Goal: Browse casually: Explore the website without a specific task or goal

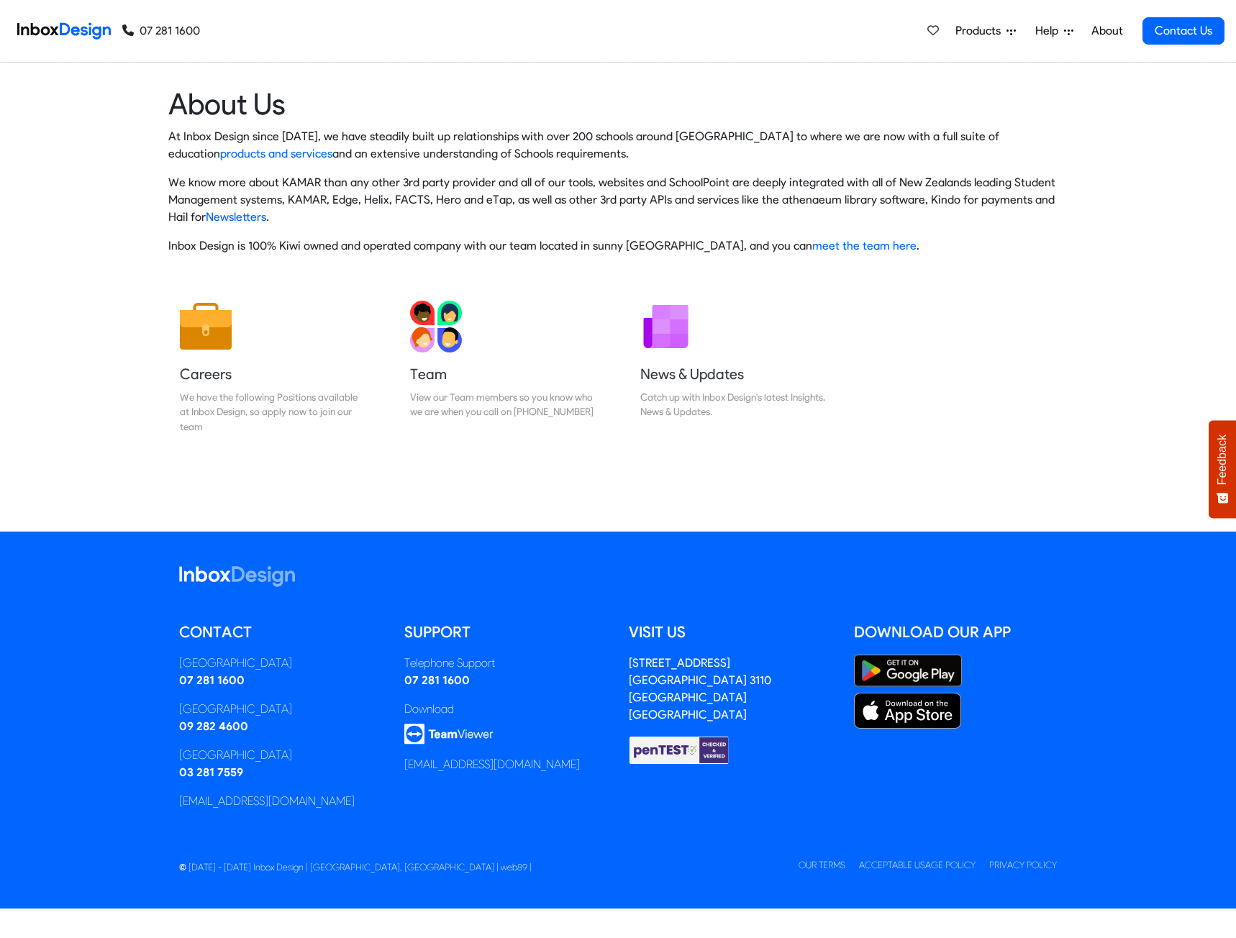
click at [617, 167] on div "At Inbox Design since [DATE], we have steadily built up relationships with over…" at bounding box center [617, 191] width 899 height 127
click at [222, 131] on p "At Inbox Design since [DATE], we have steadily built up relationships with over…" at bounding box center [617, 145] width 899 height 35
click at [71, 29] on img at bounding box center [64, 31] width 94 height 29
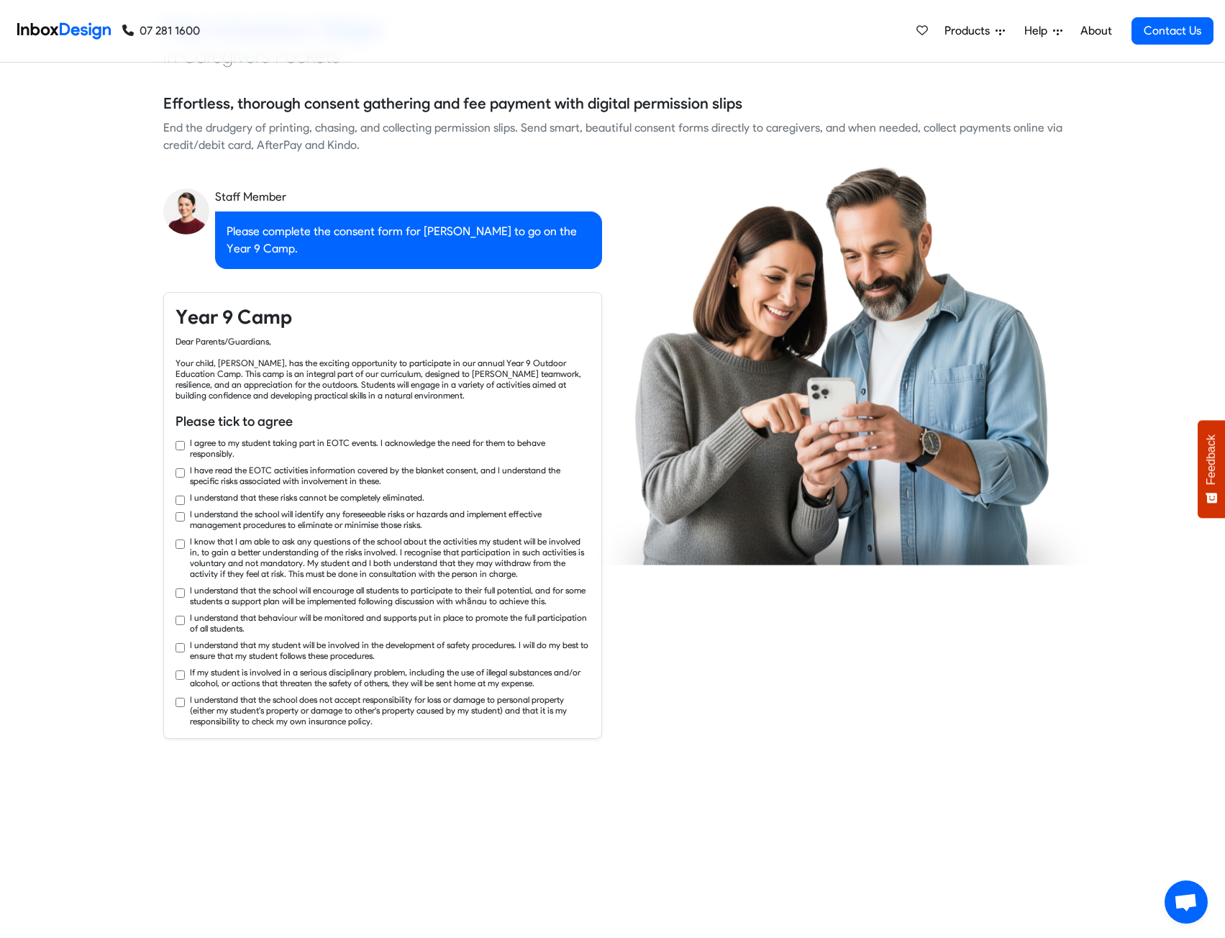
checkbox input "true"
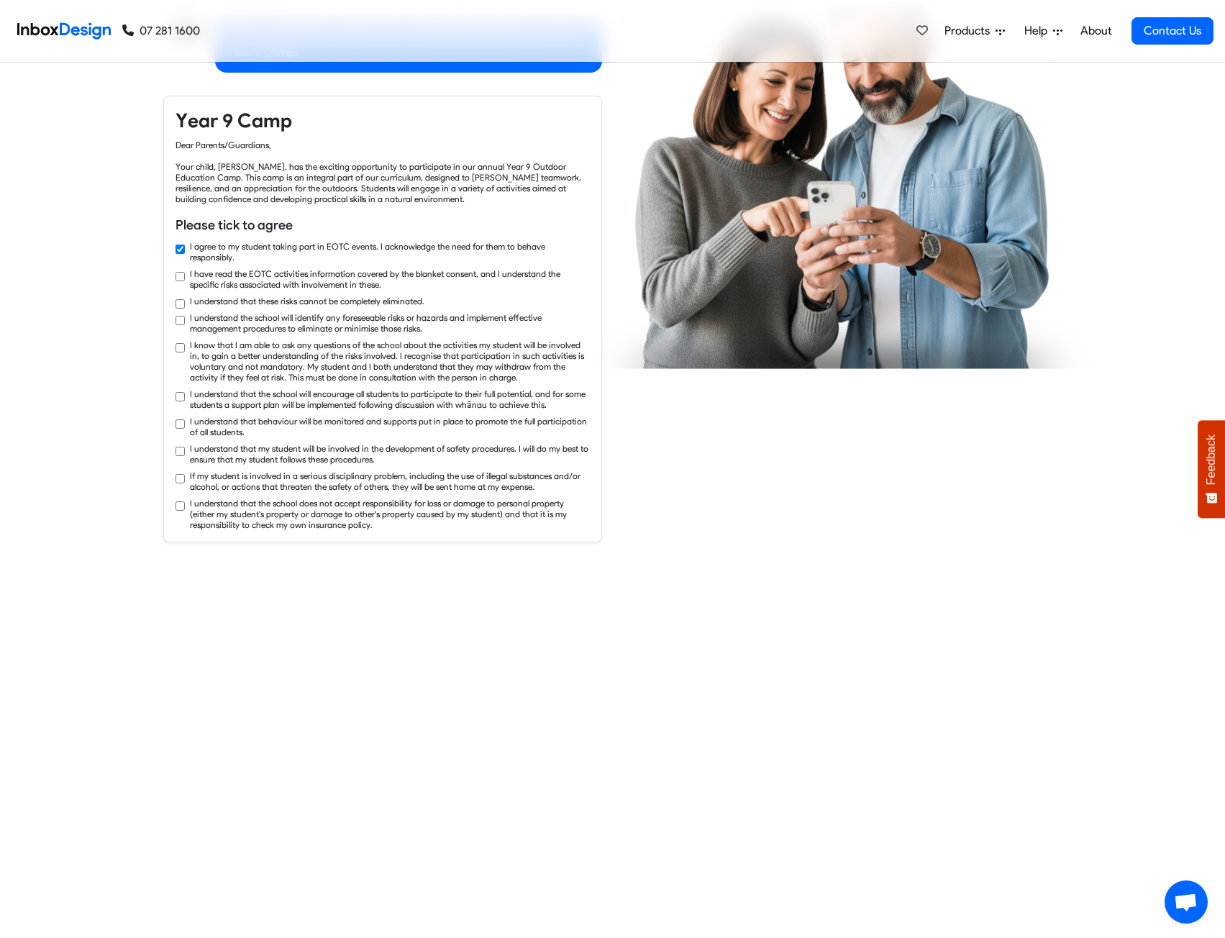
checkbox input "true"
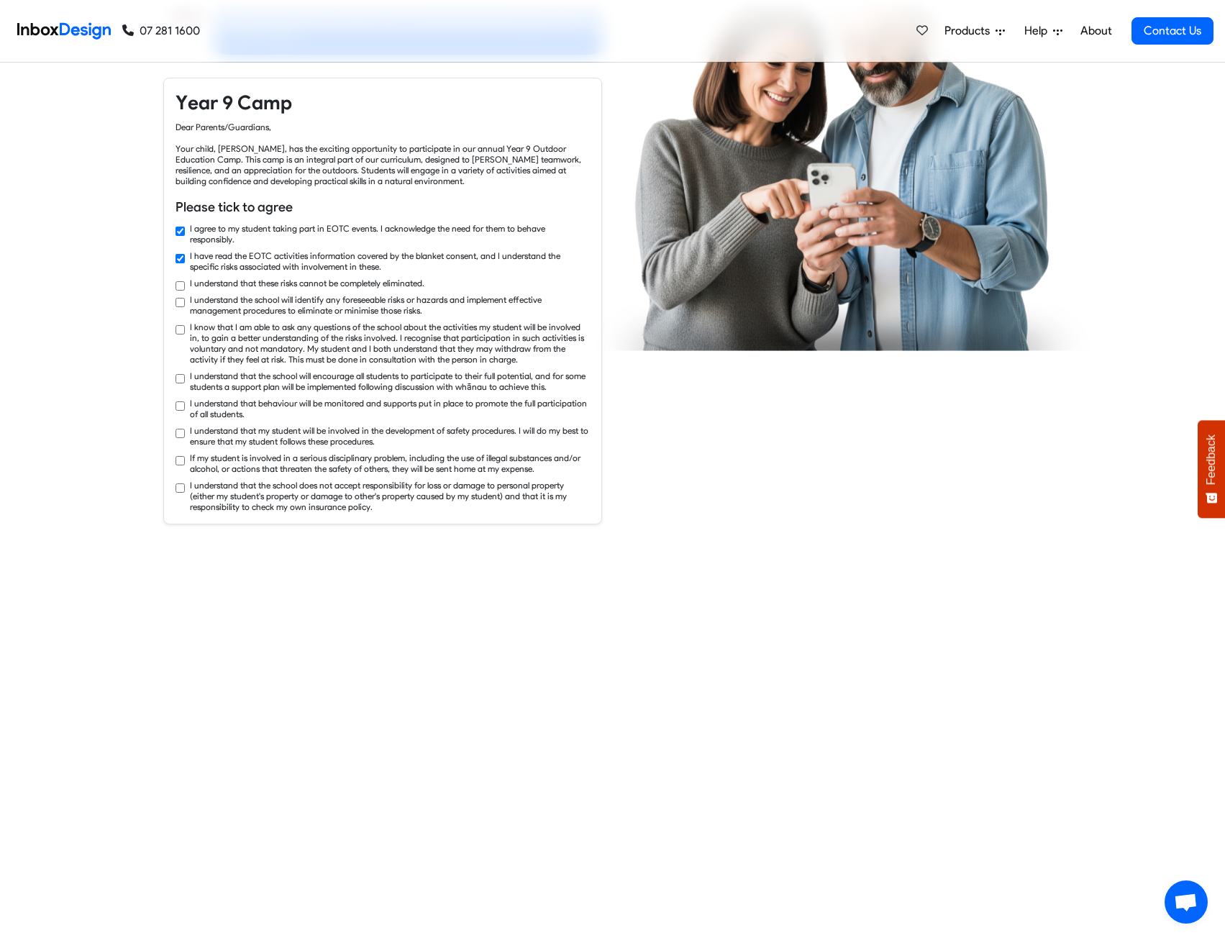
checkbox input "true"
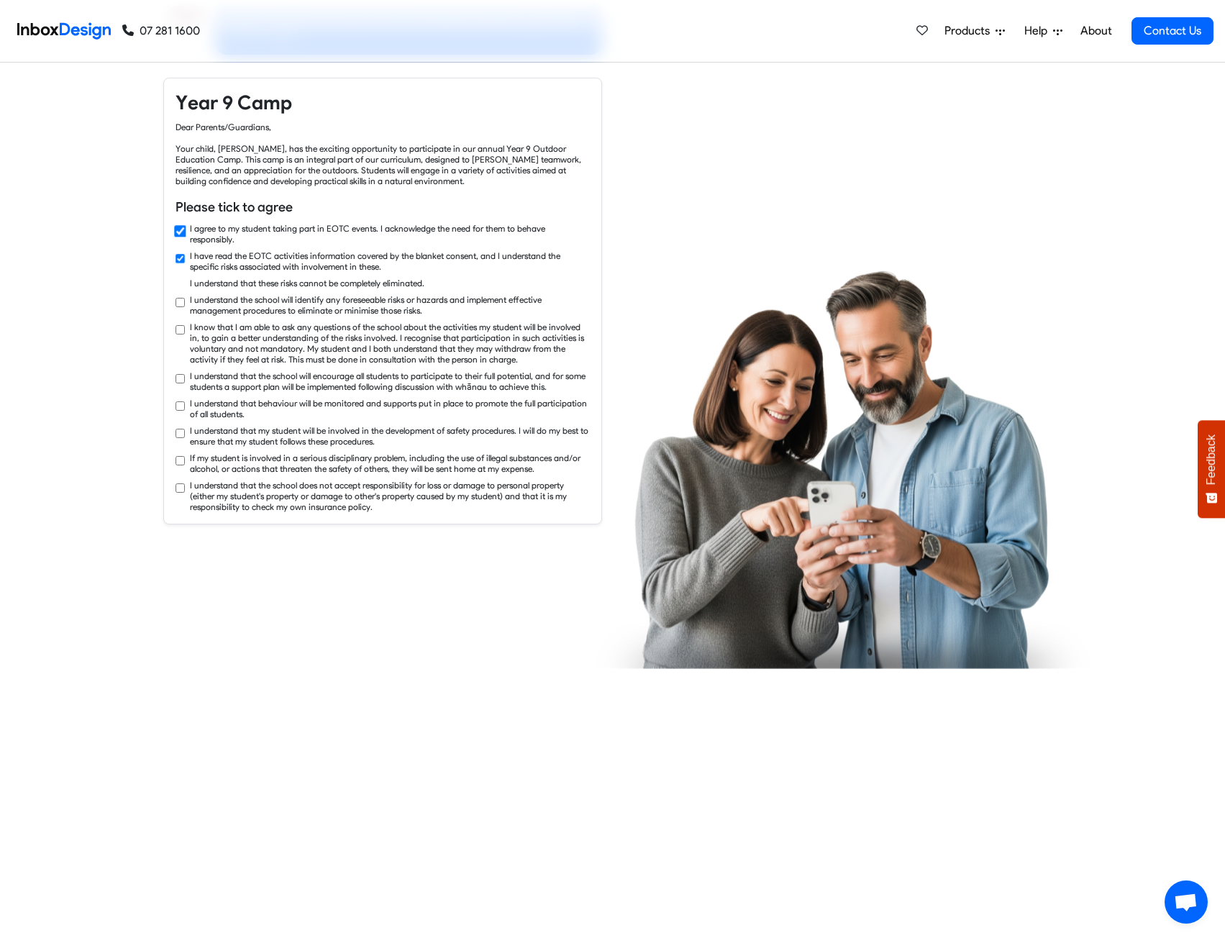
checkbox input "true"
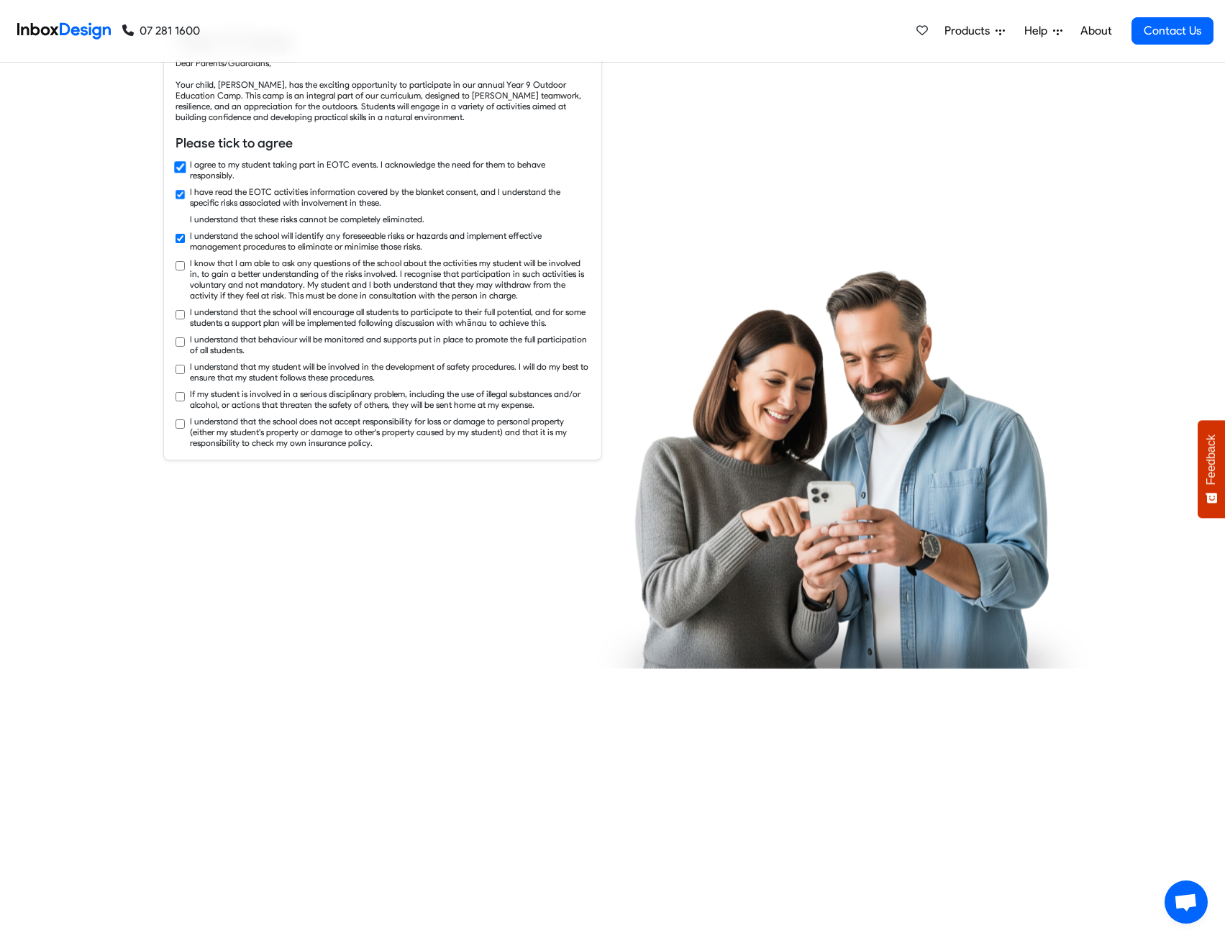
checkbox input "true"
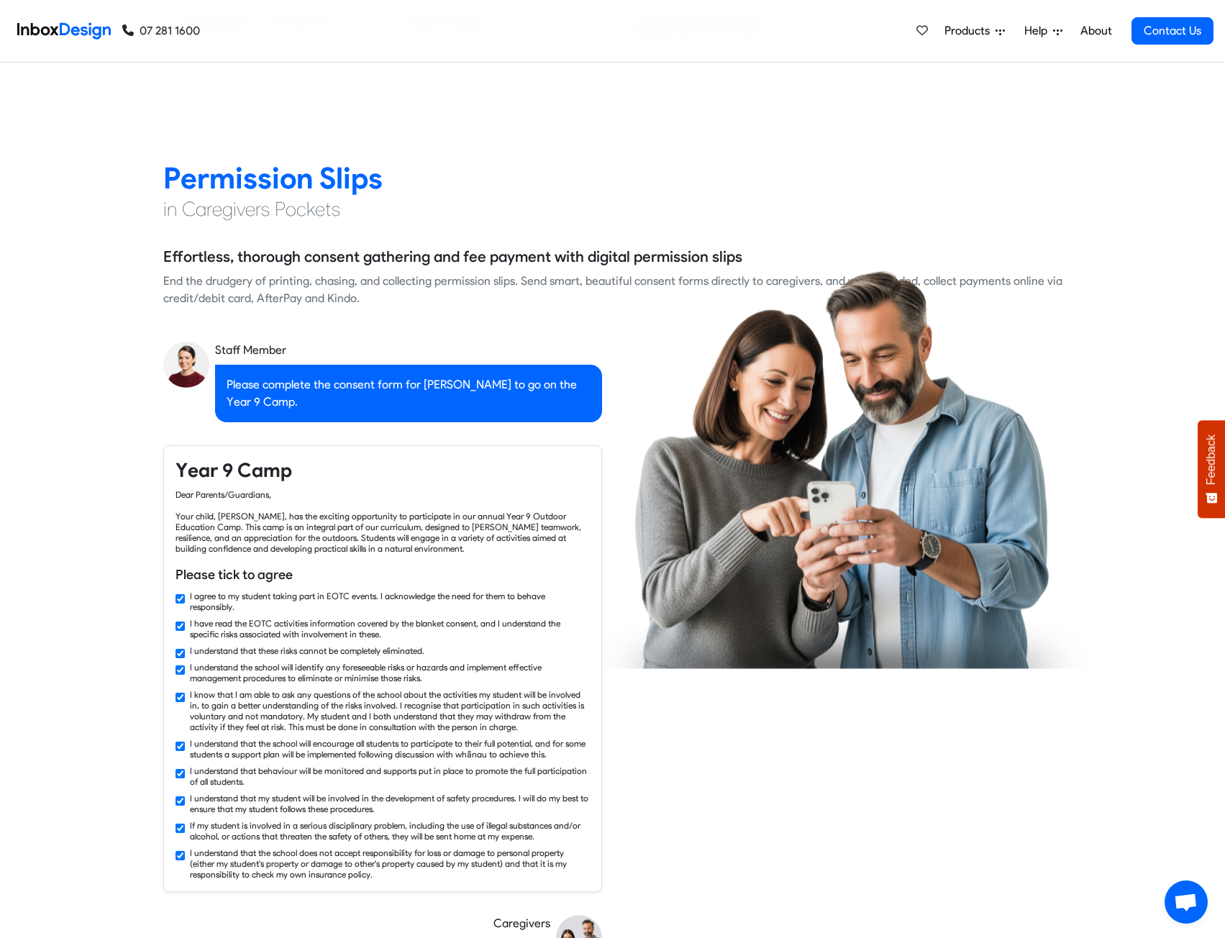
checkbox input "false"
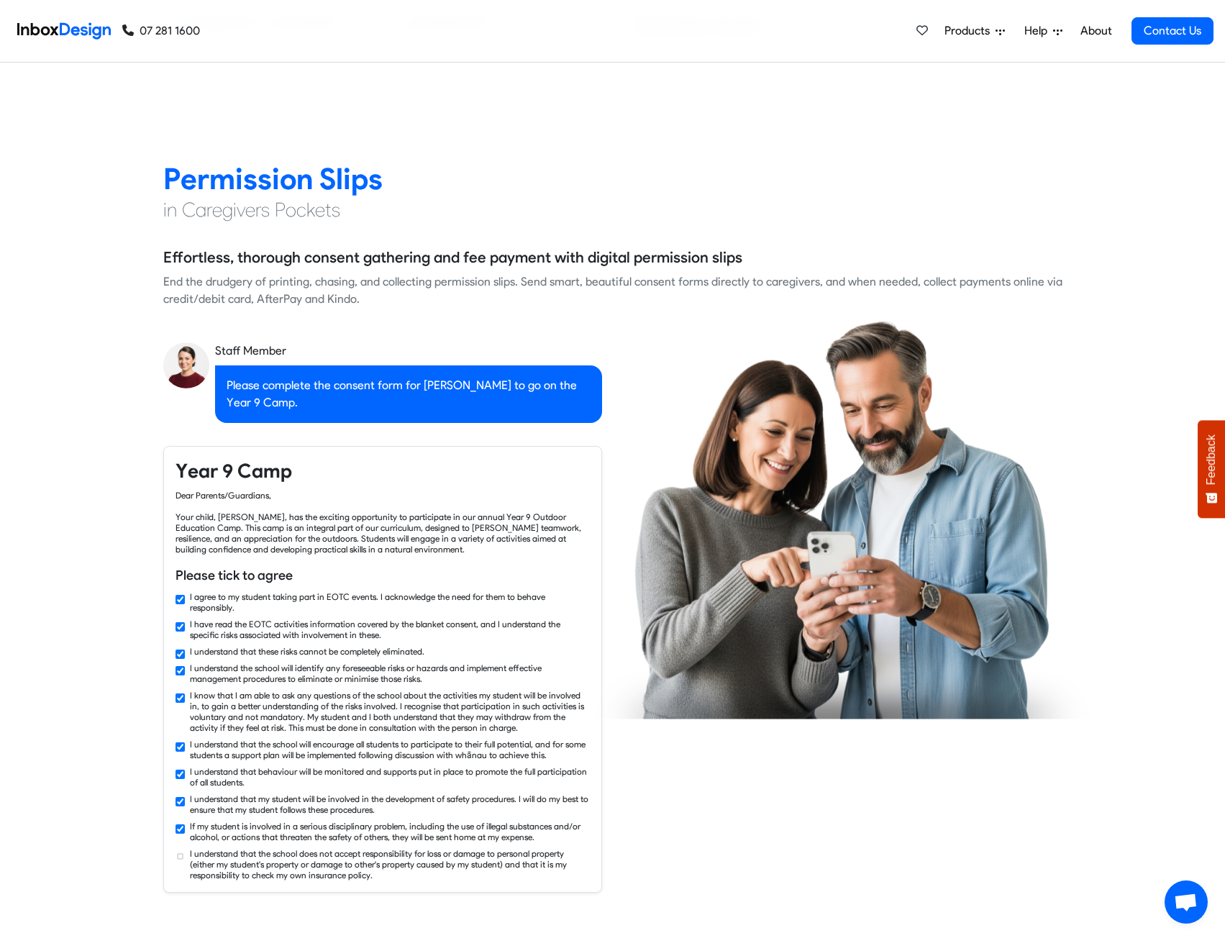
checkbox input "false"
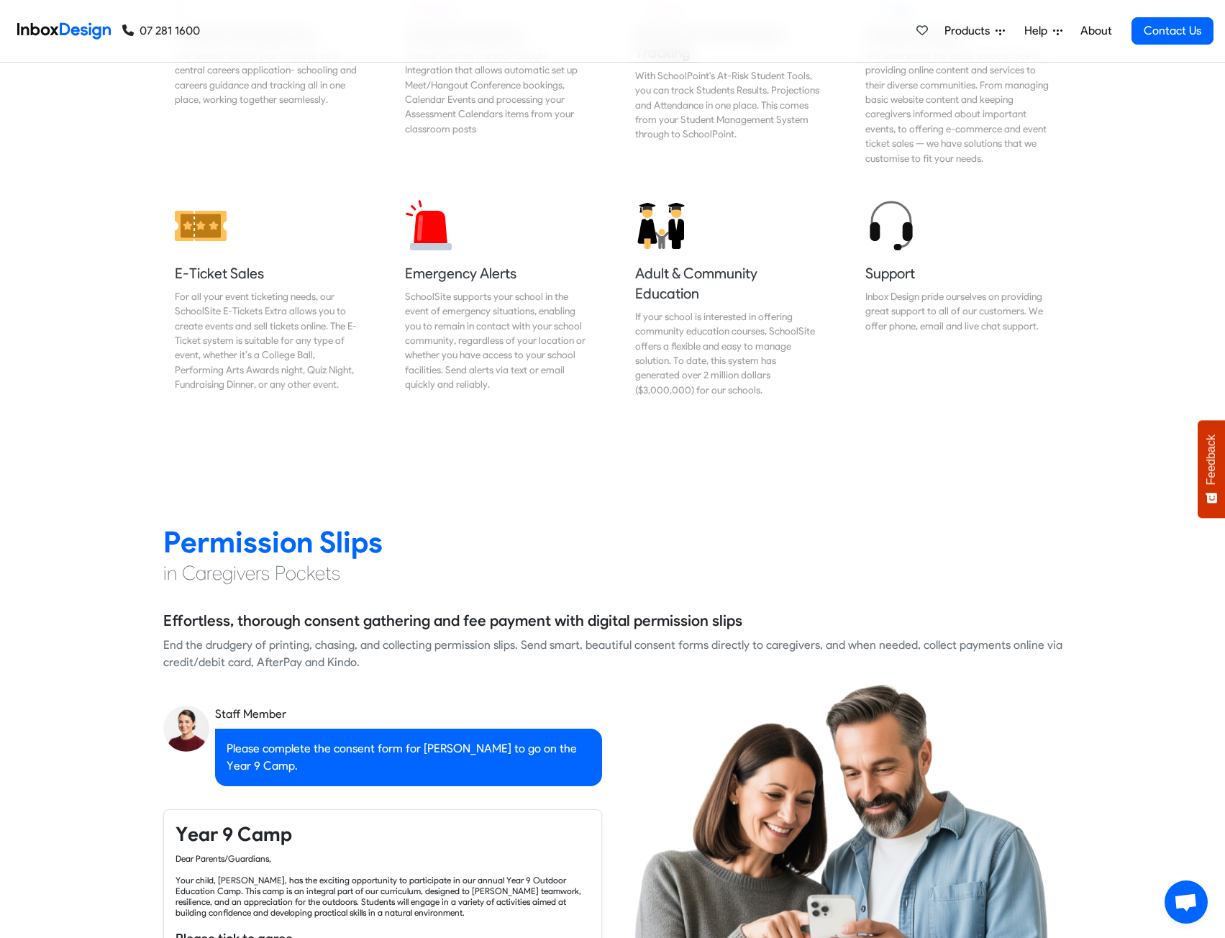
checkbox input "false"
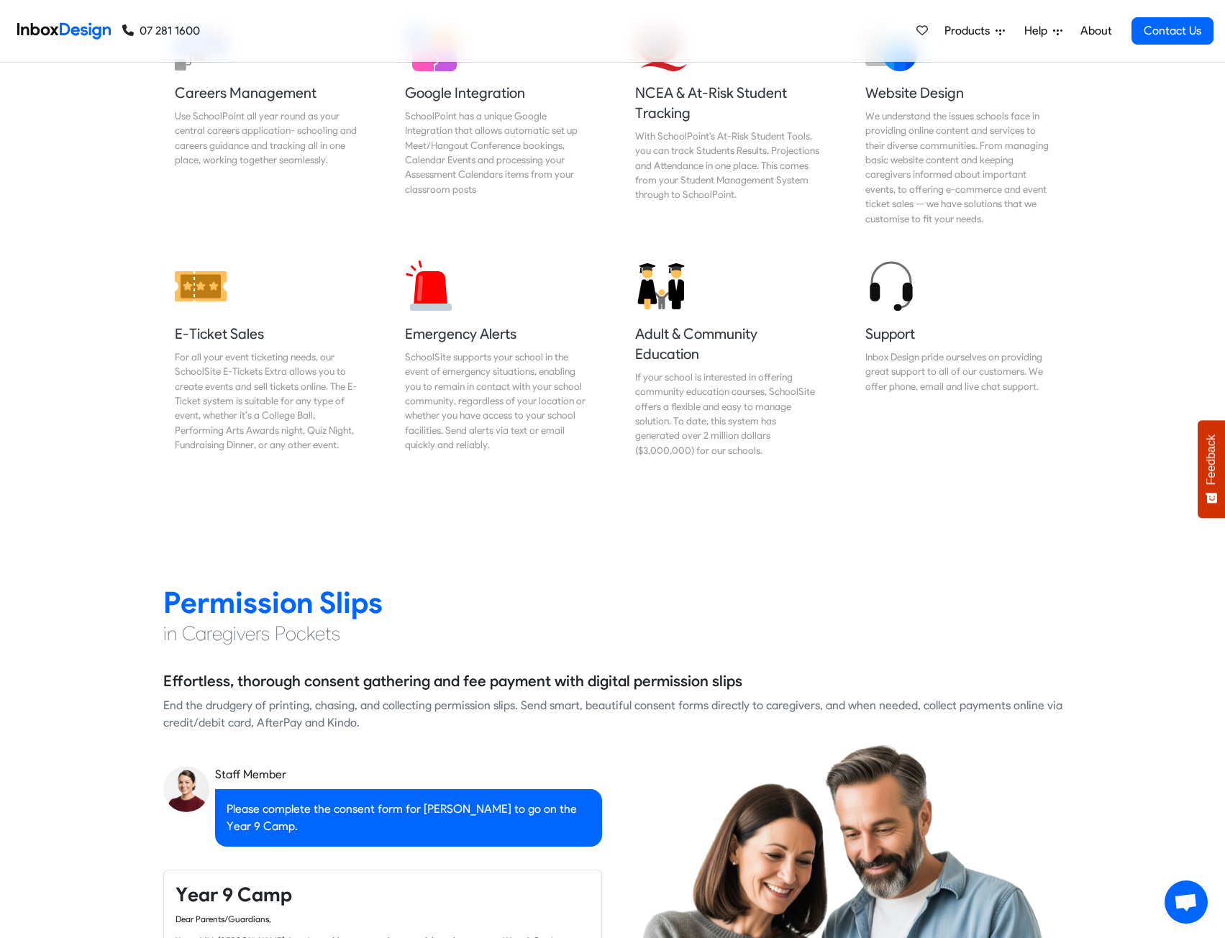
checkbox input "false"
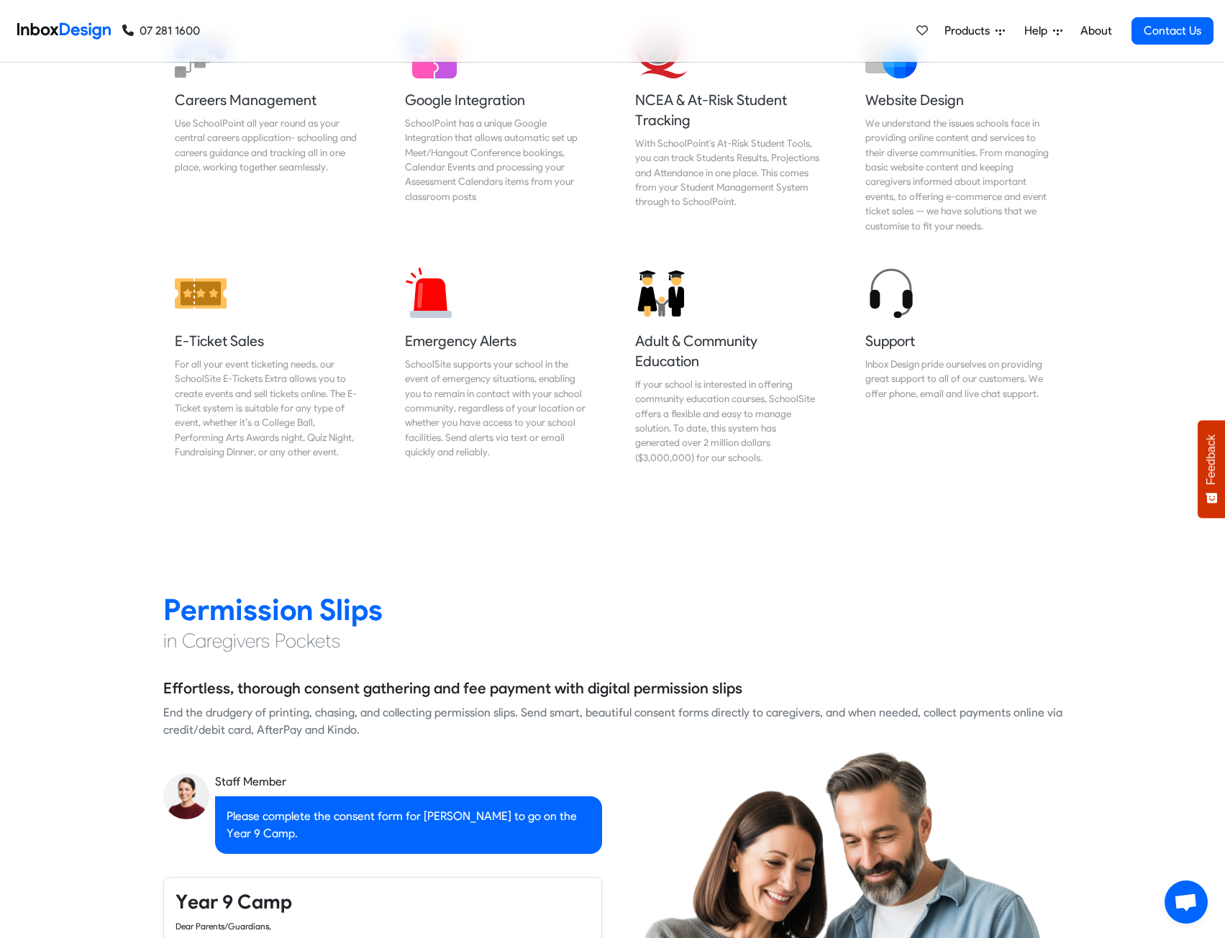
checkbox input "false"
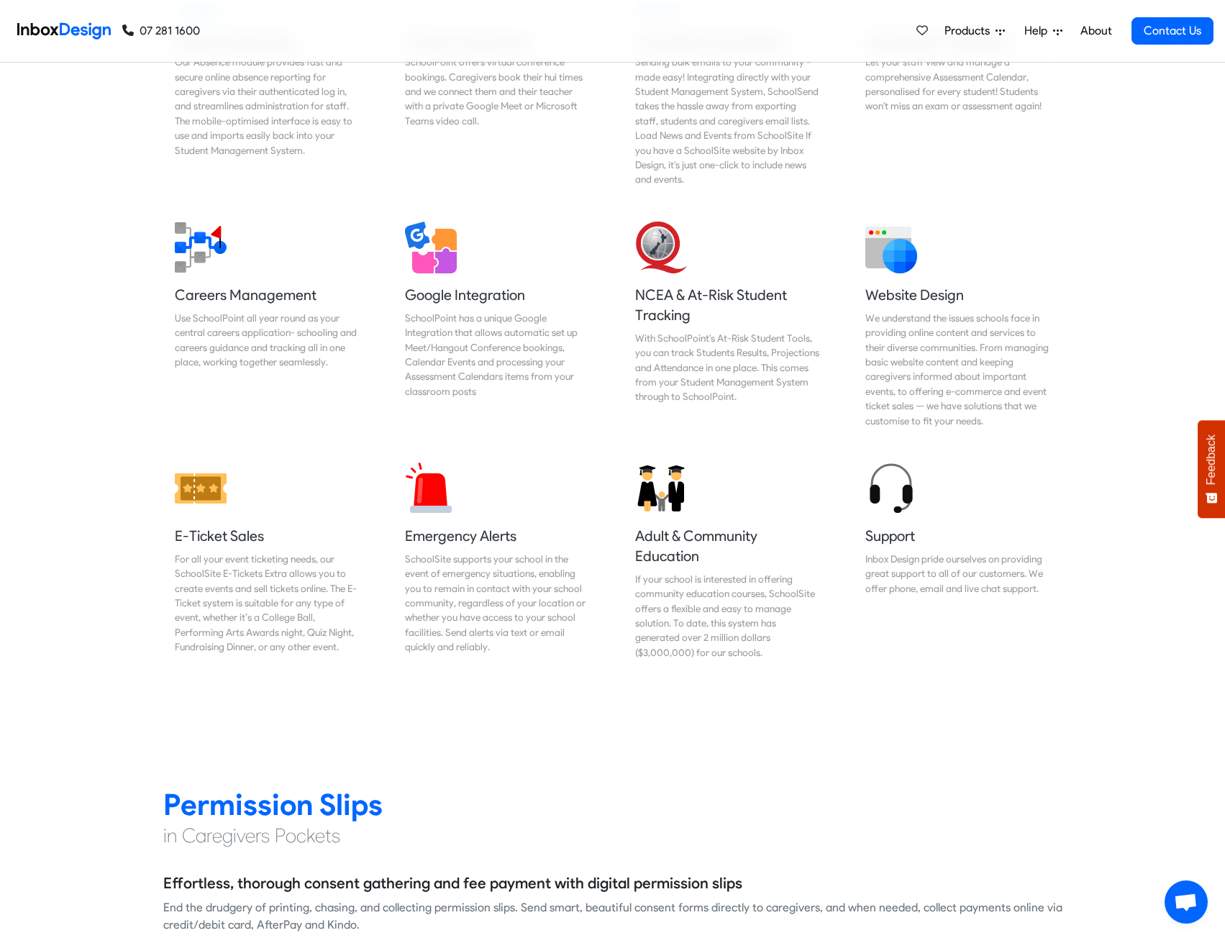
checkbox input "false"
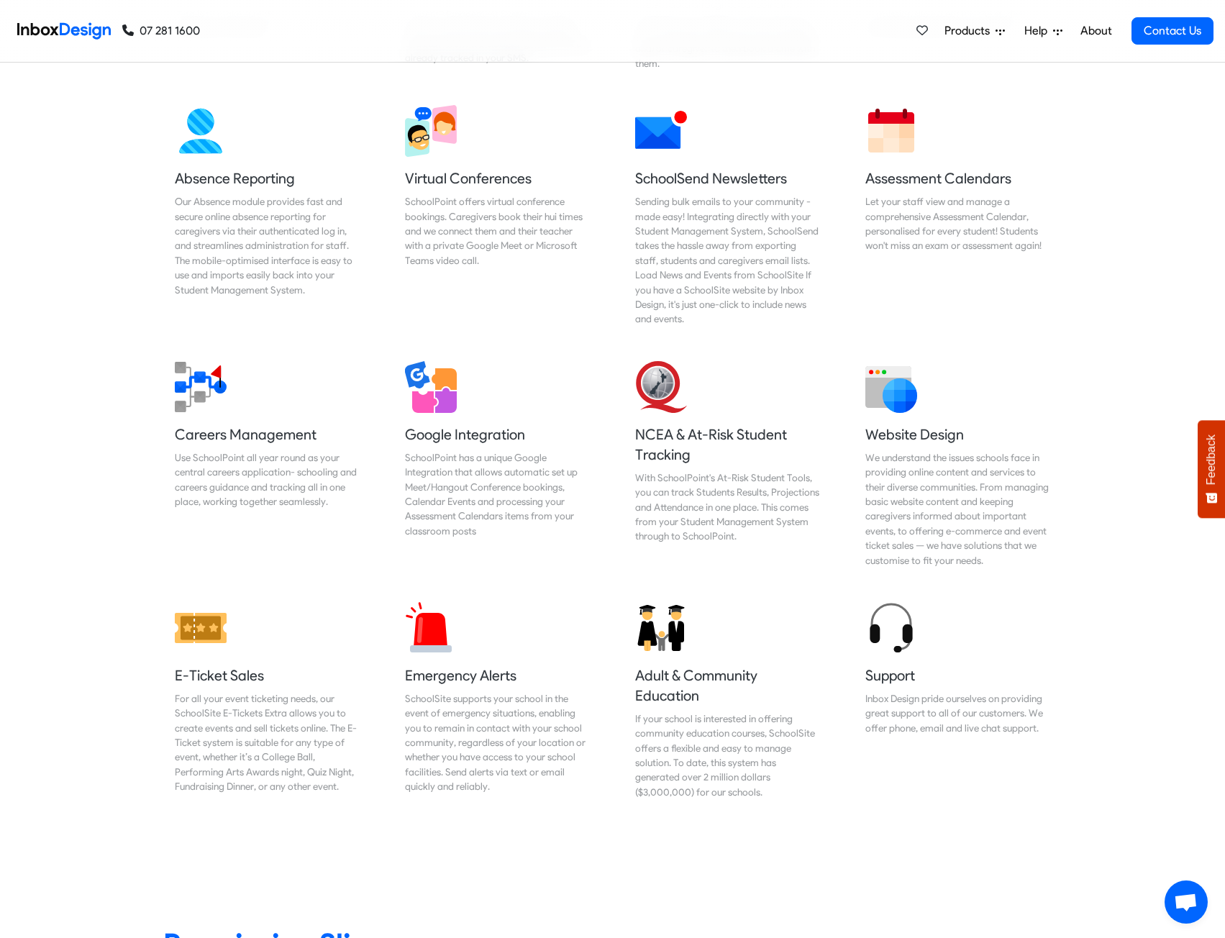
checkbox input "false"
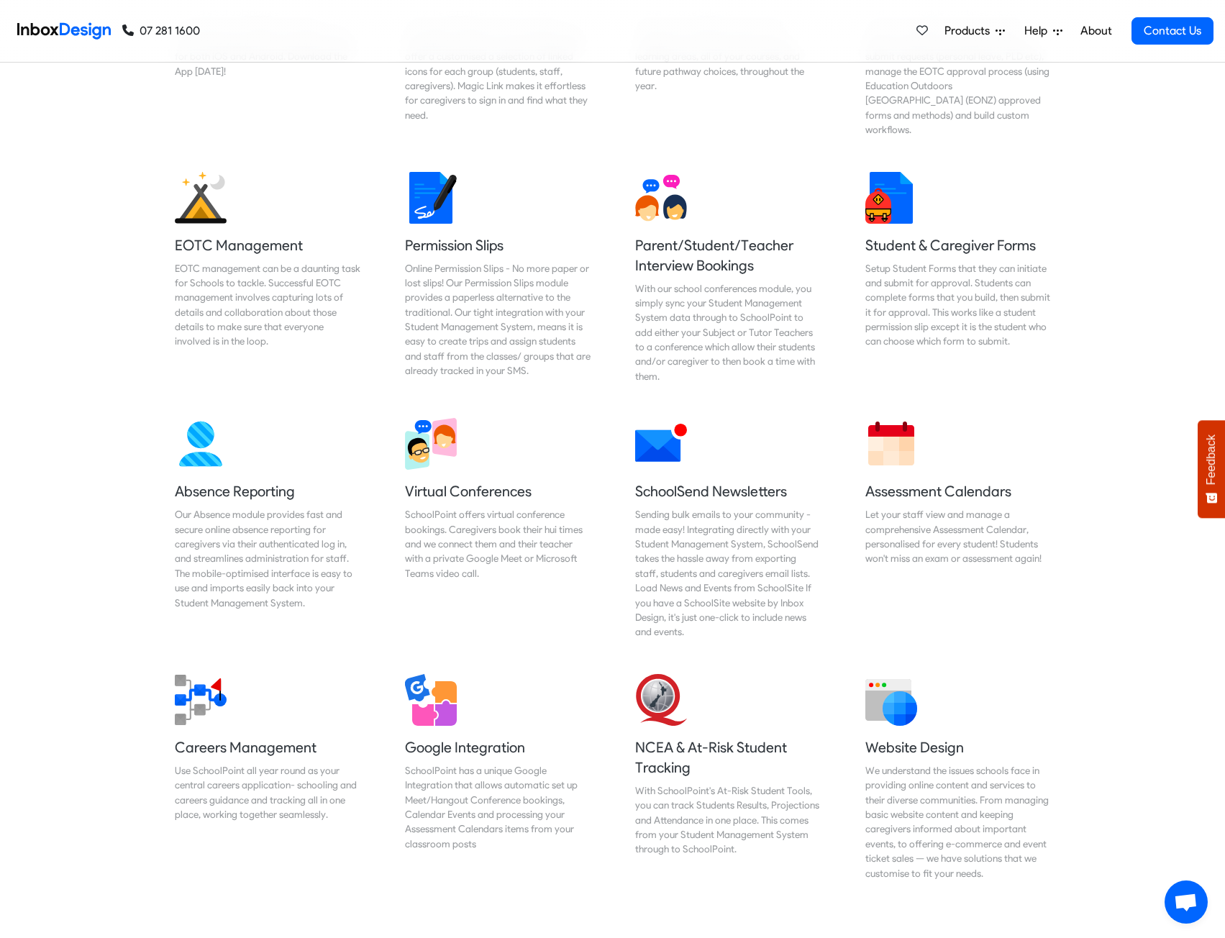
checkbox input "false"
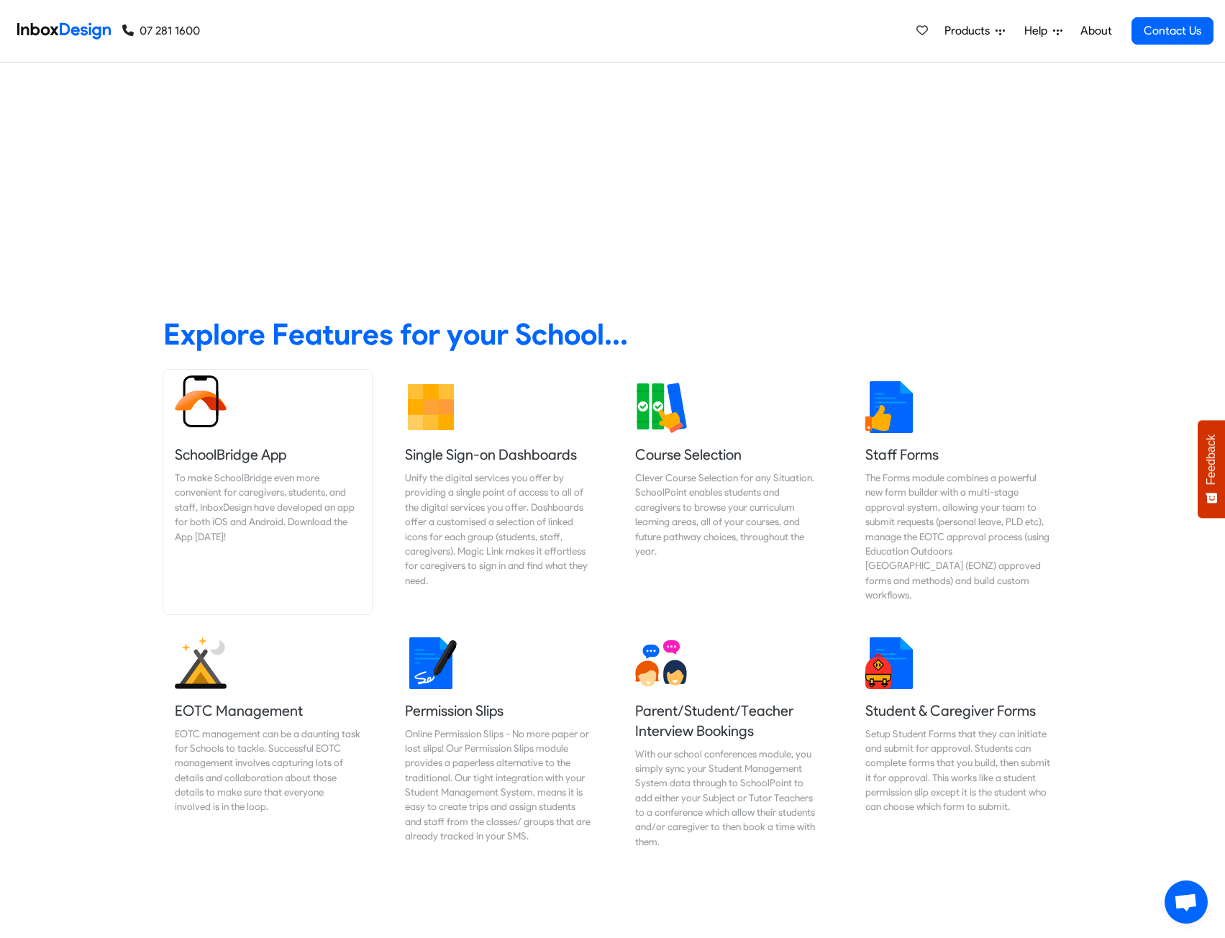
scroll to position [719, 0]
